Goal: Navigation & Orientation: Find specific page/section

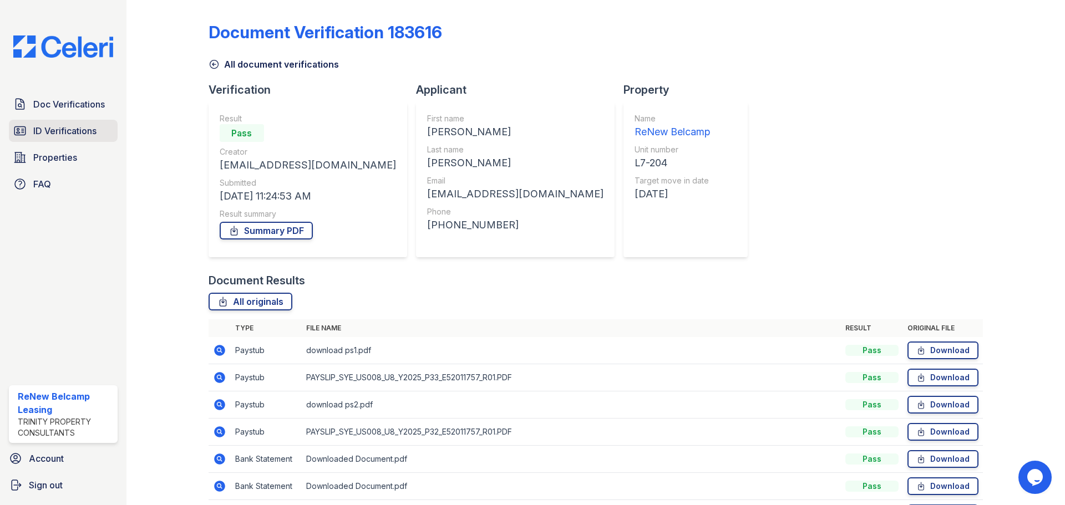
scroll to position [71, 0]
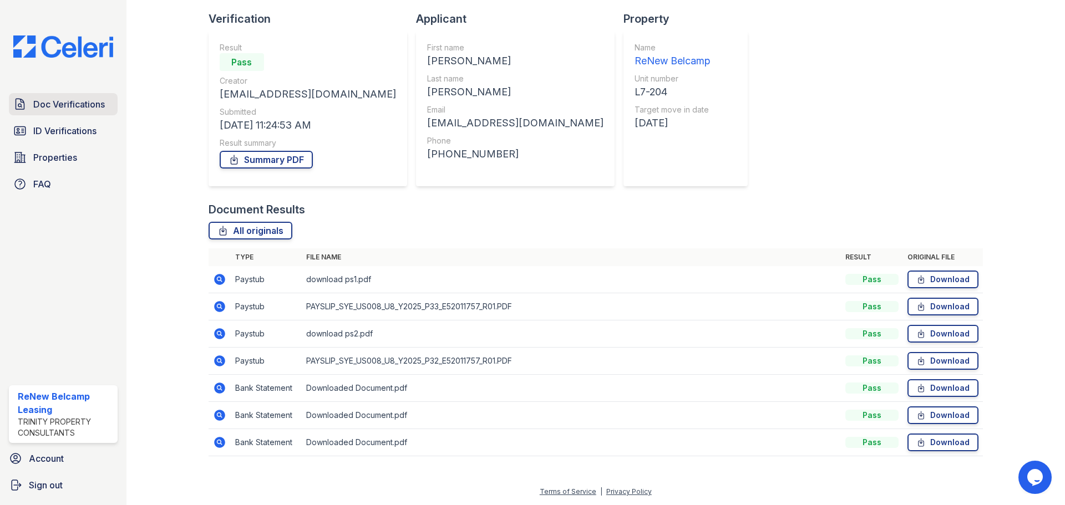
click at [57, 113] on link "Doc Verifications" at bounding box center [63, 104] width 109 height 22
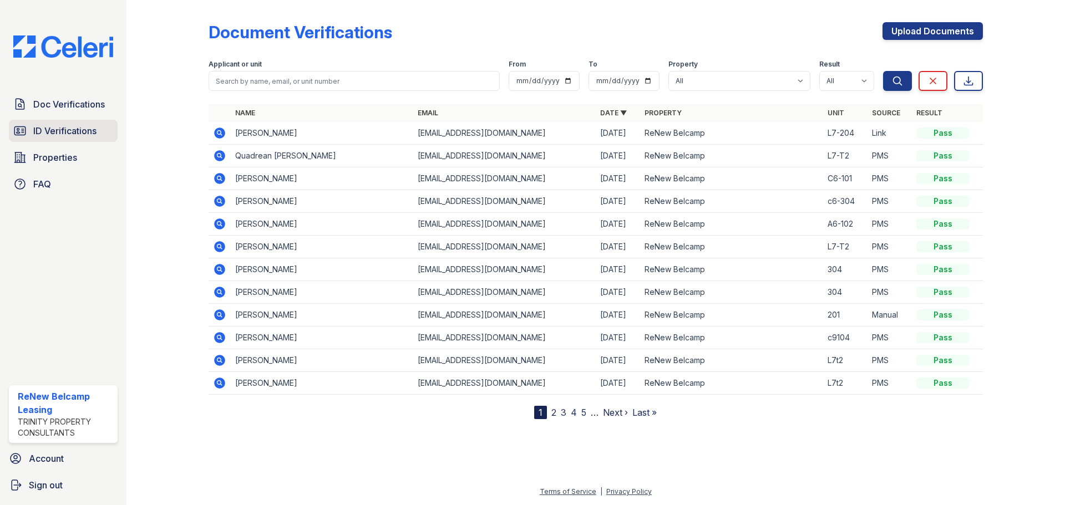
click at [37, 133] on span "ID Verifications" at bounding box center [64, 130] width 63 height 13
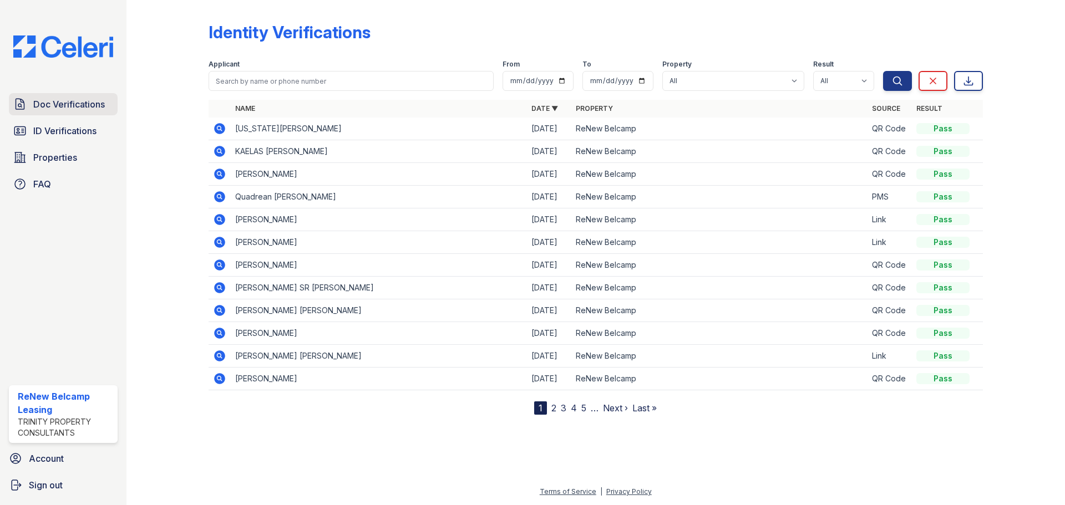
click at [32, 111] on link "Doc Verifications" at bounding box center [63, 104] width 109 height 22
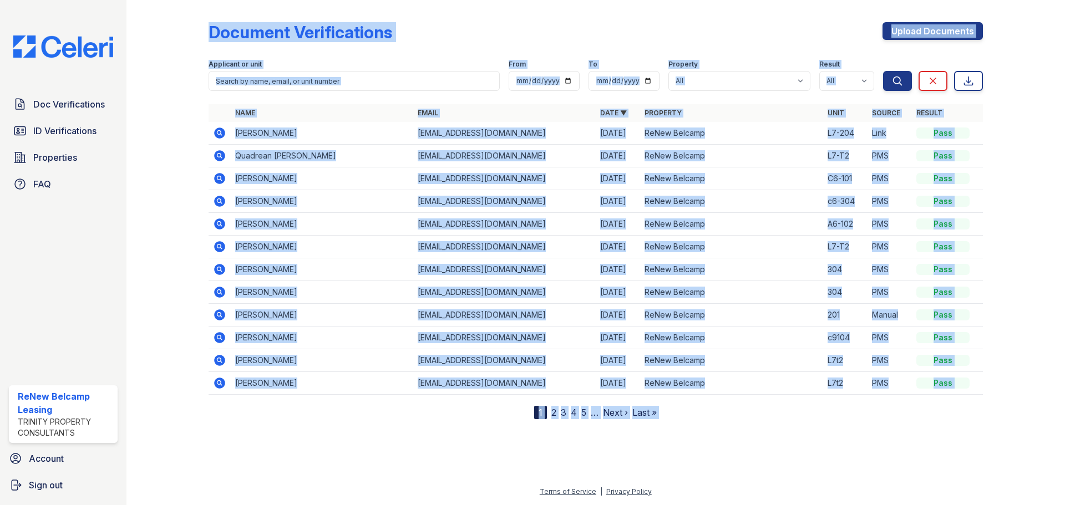
drag, startPoint x: 985, startPoint y: 388, endPoint x: 195, endPoint y: 55, distance: 856.6
click at [195, 55] on div "Document Verifications Upload Documents Filter Applicant or unit From To Proper…" at bounding box center [595, 218] width 903 height 437
click at [190, 88] on div at bounding box center [176, 211] width 64 height 415
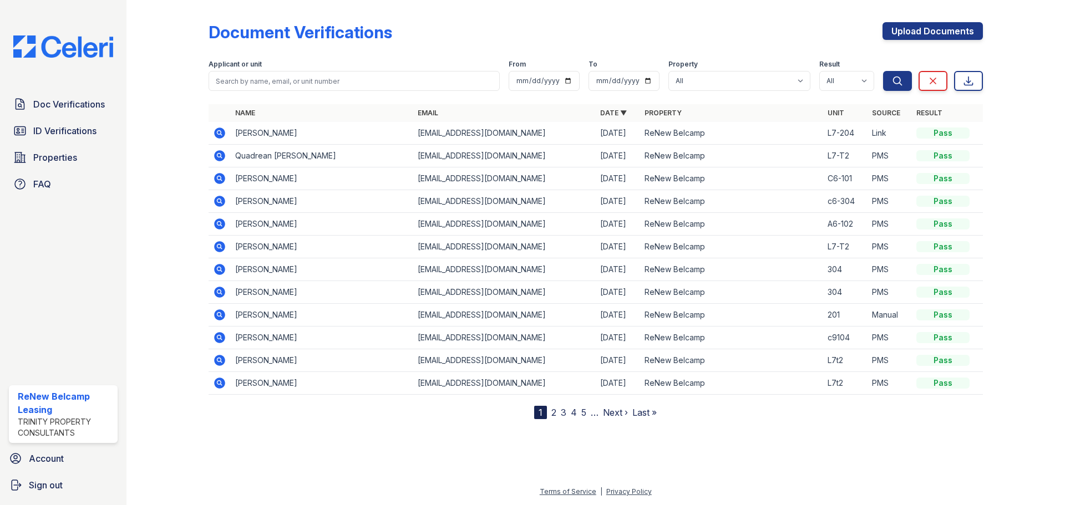
drag, startPoint x: 982, startPoint y: 380, endPoint x: 205, endPoint y: -67, distance: 896.5
click at [205, 0] on html "Doc Verifications ID Verifications Properties FAQ ReNew Belcamp Leasing Trinity…" at bounding box center [532, 252] width 1065 height 505
click at [183, 48] on div at bounding box center [176, 211] width 64 height 415
click at [40, 128] on span "ID Verifications" at bounding box center [64, 130] width 63 height 13
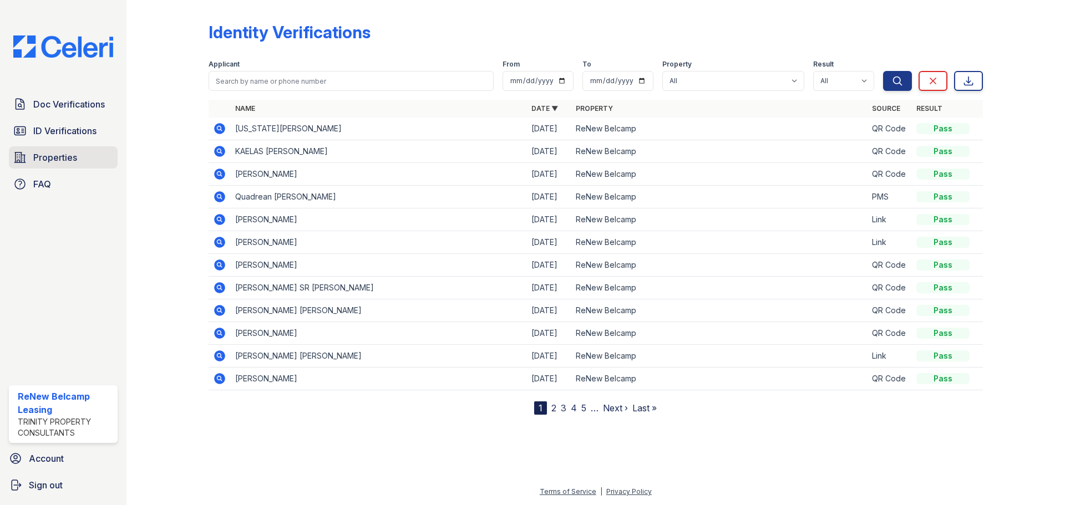
click at [49, 161] on span "Properties" at bounding box center [55, 157] width 44 height 13
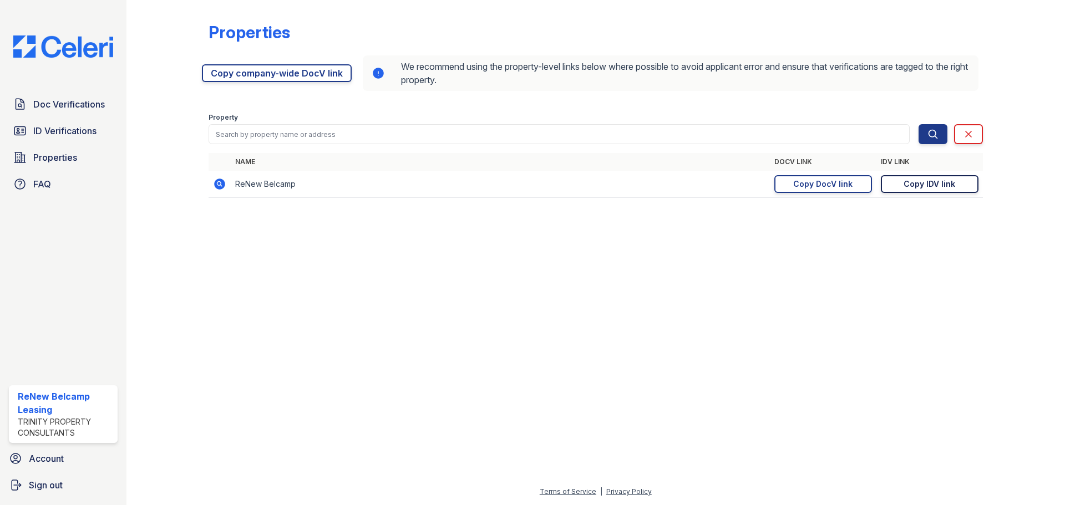
click at [909, 190] on link "Copy IDV link Copy link" at bounding box center [930, 184] width 98 height 18
